Goal: Find specific page/section: Find specific page/section

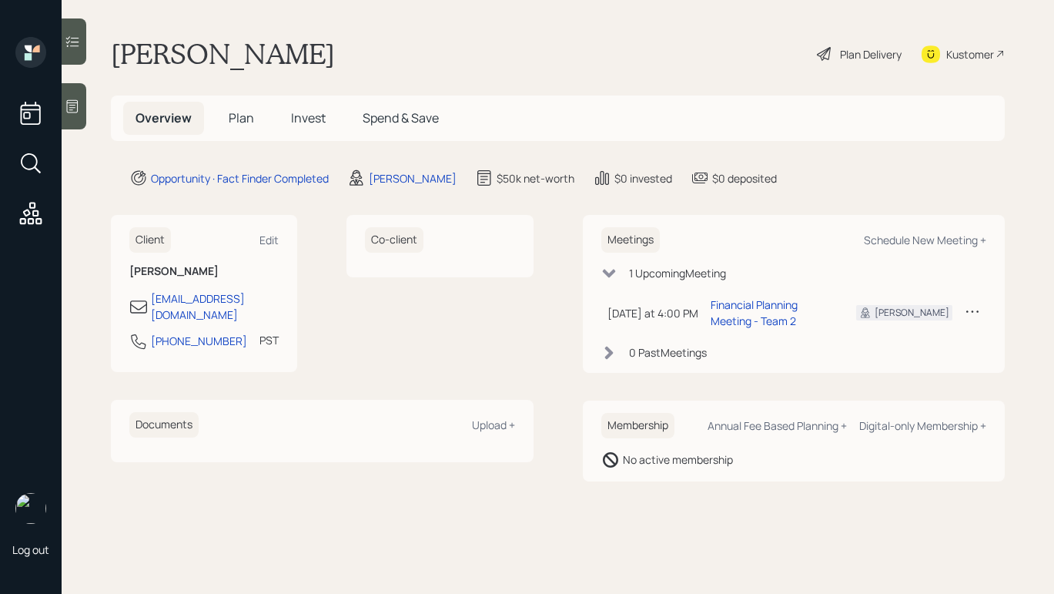
click at [79, 106] on icon at bounding box center [72, 106] width 15 height 15
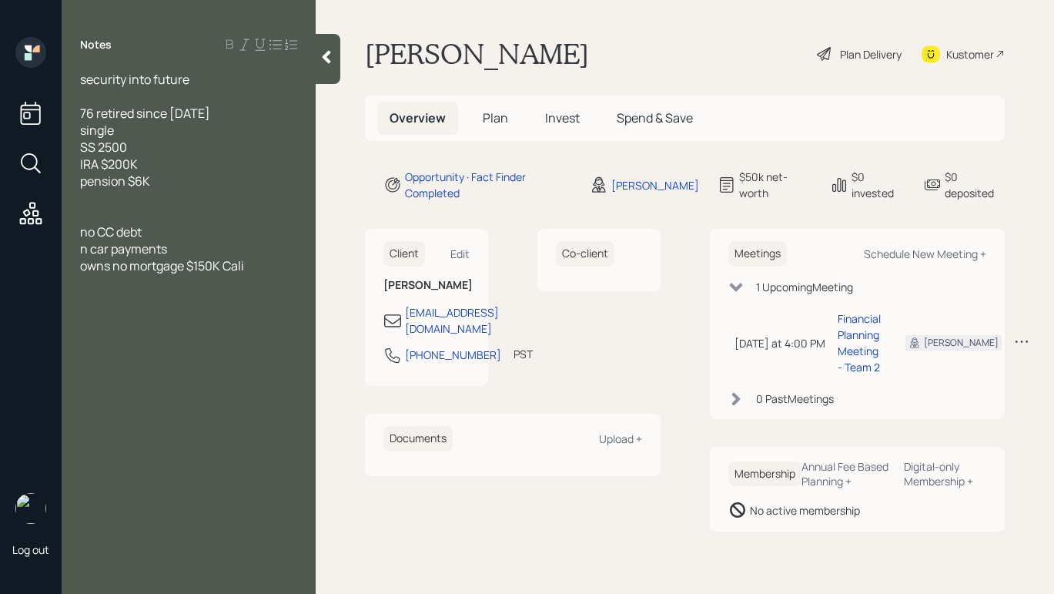
click at [327, 59] on icon at bounding box center [327, 57] width 8 height 13
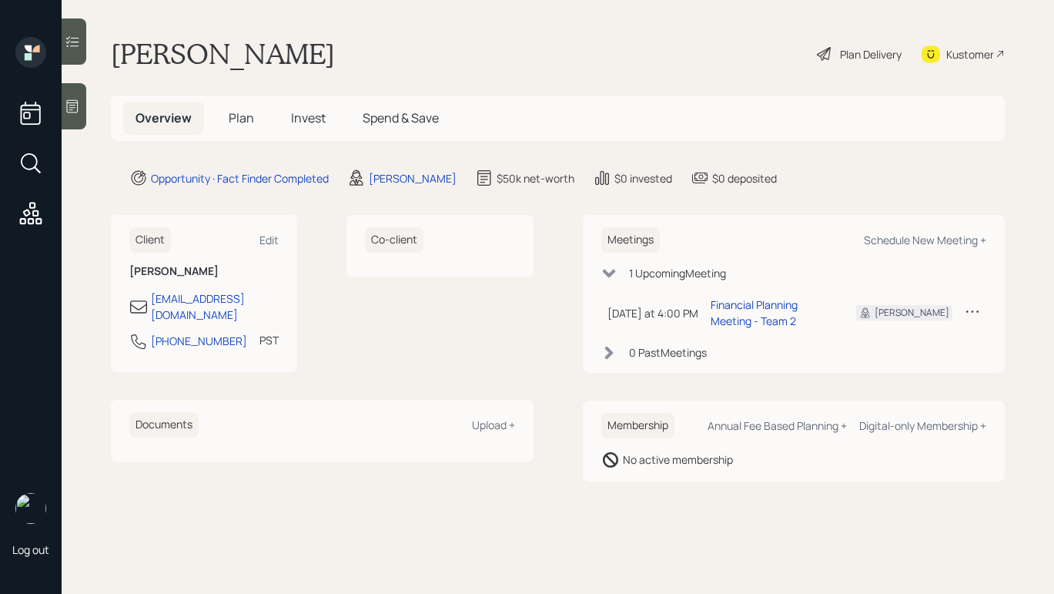
click at [866, 58] on div "Plan Delivery" at bounding box center [871, 54] width 62 height 16
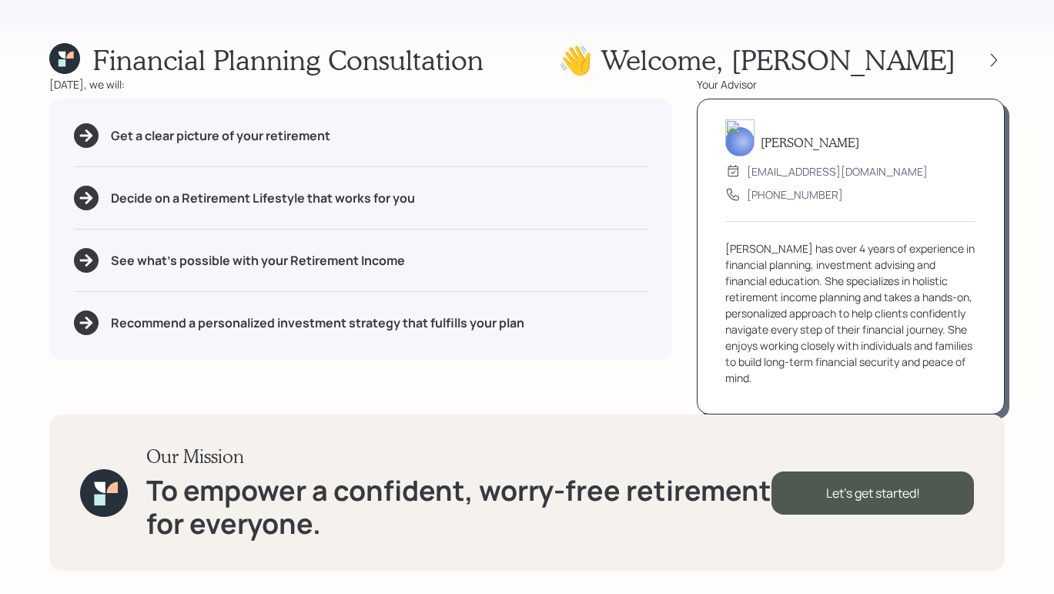
click at [21, 0] on div "Financial Planning Consultation 👋 Welcome , [PERSON_NAME] [DATE], we will: Get …" at bounding box center [527, 297] width 1054 height 594
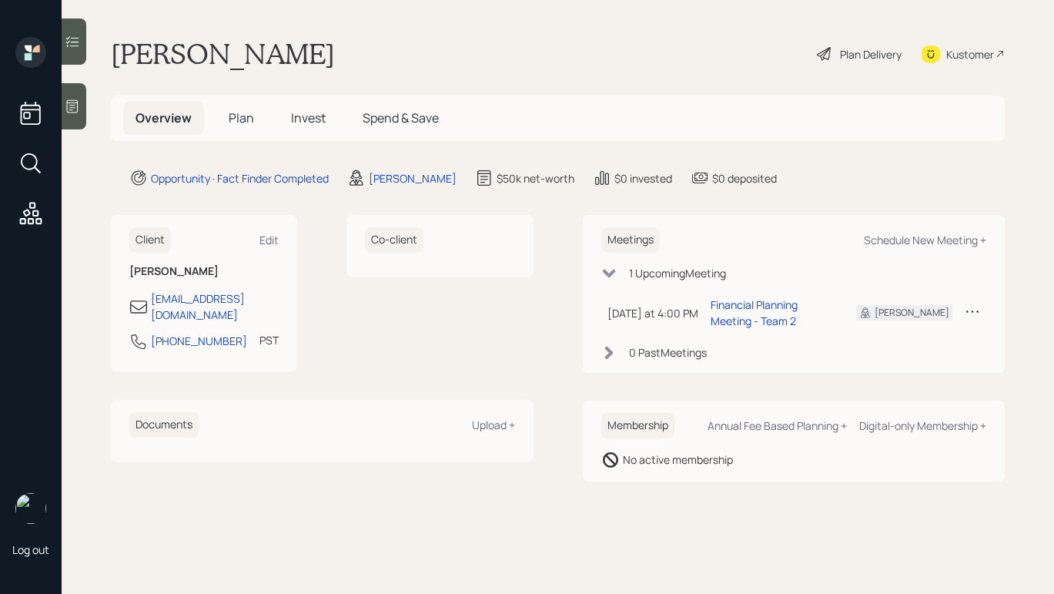
click at [869, 52] on div "Plan Delivery" at bounding box center [871, 54] width 62 height 16
